Goal: Navigation & Orientation: Find specific page/section

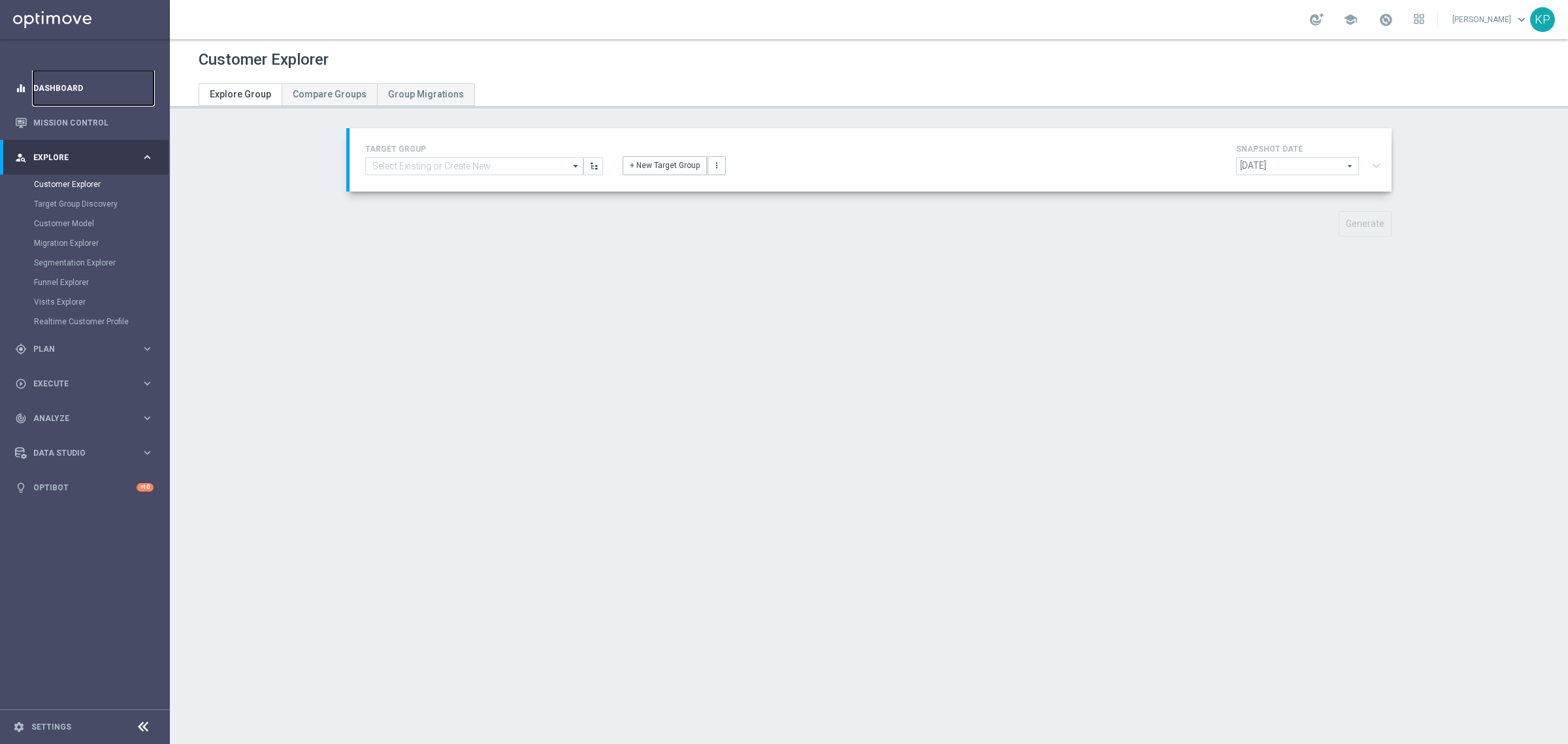
click at [101, 103] on link "Dashboard" at bounding box center [94, 88] width 121 height 35
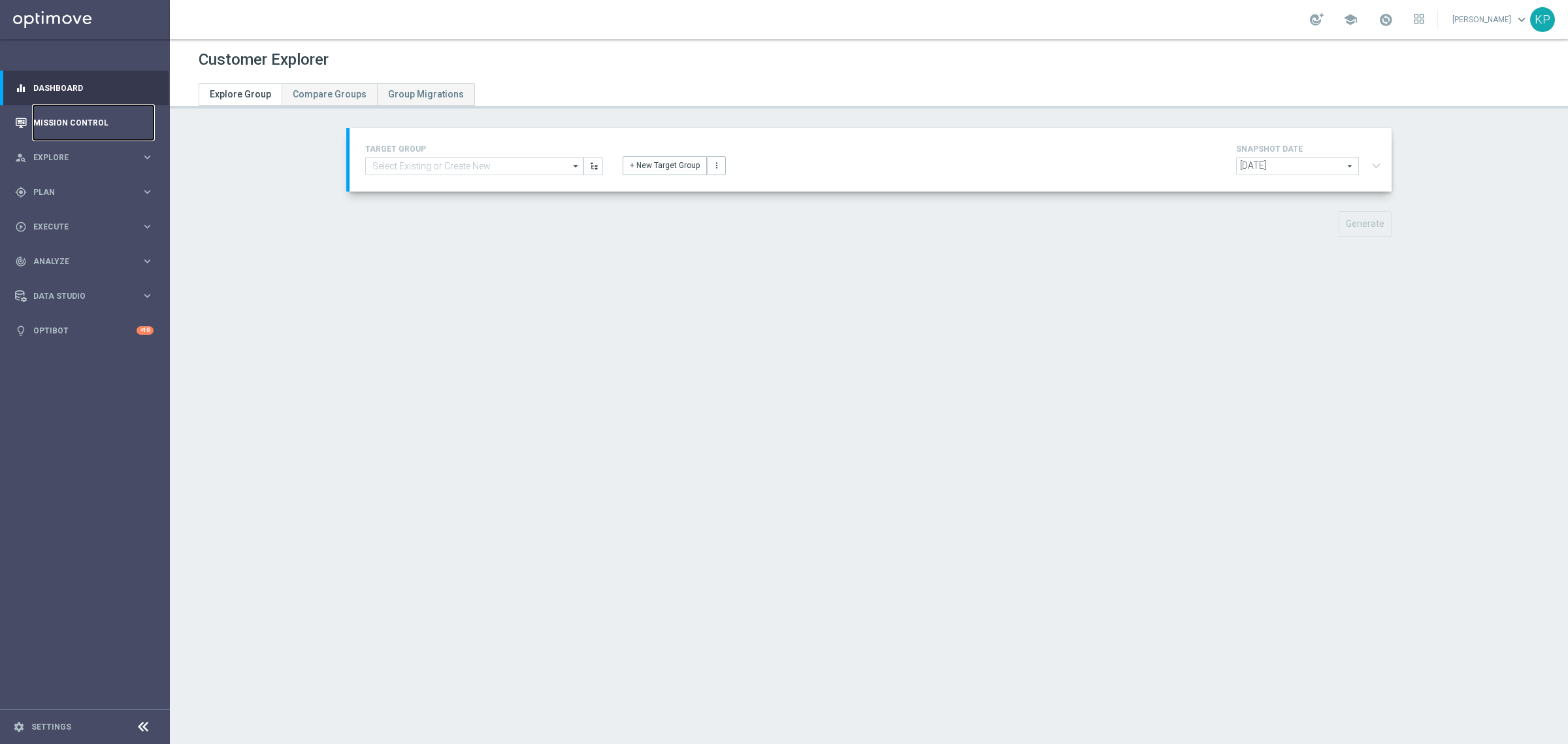
click at [87, 114] on link "Mission Control" at bounding box center [94, 123] width 121 height 35
